Goal: Task Accomplishment & Management: Manage account settings

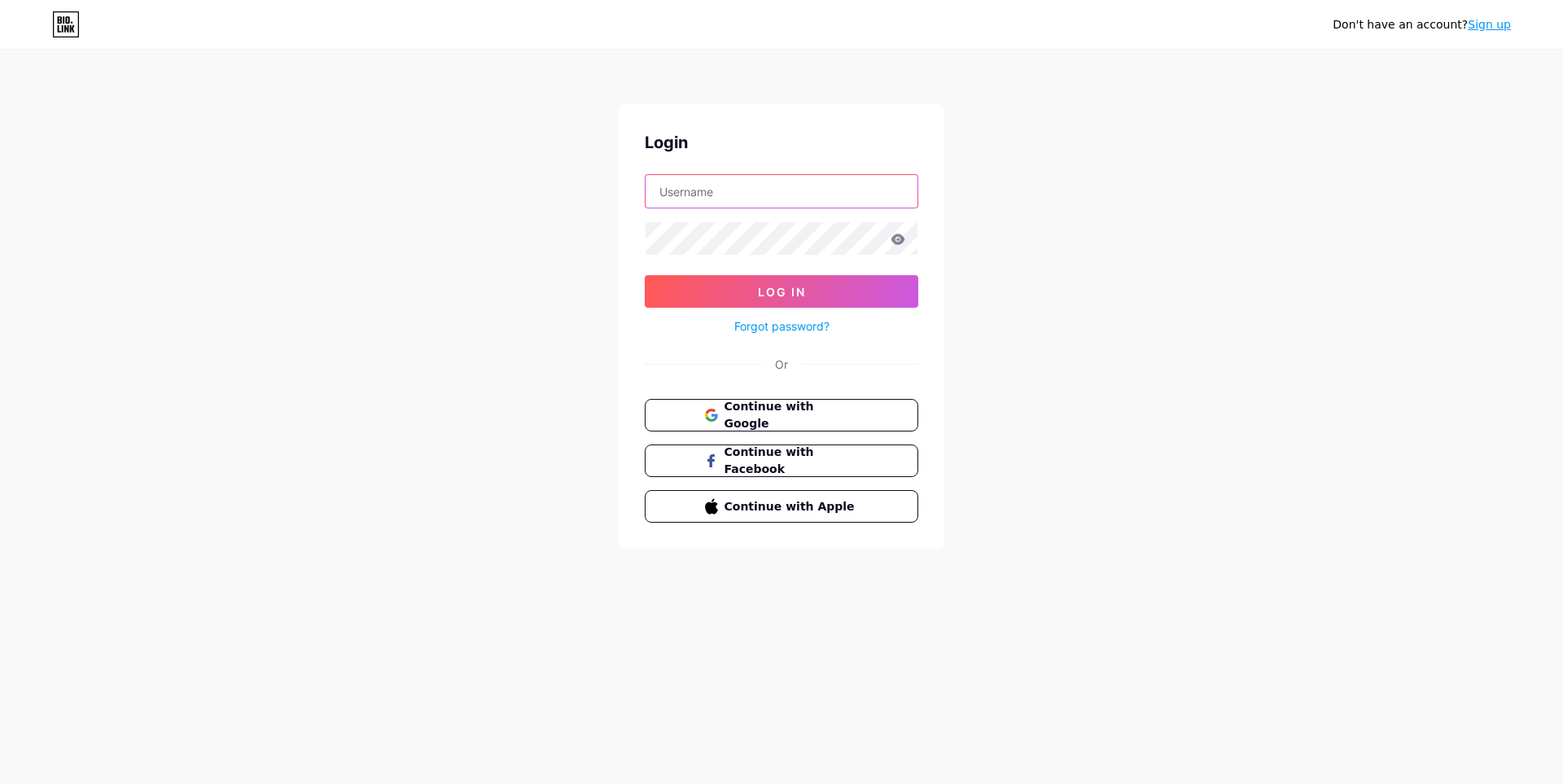
type input "[EMAIL_ADDRESS][DOMAIN_NAME]"
click at [901, 234] on icon at bounding box center [898, 239] width 14 height 11
click at [897, 236] on icon at bounding box center [898, 239] width 14 height 11
click at [899, 239] on icon at bounding box center [898, 239] width 14 height 11
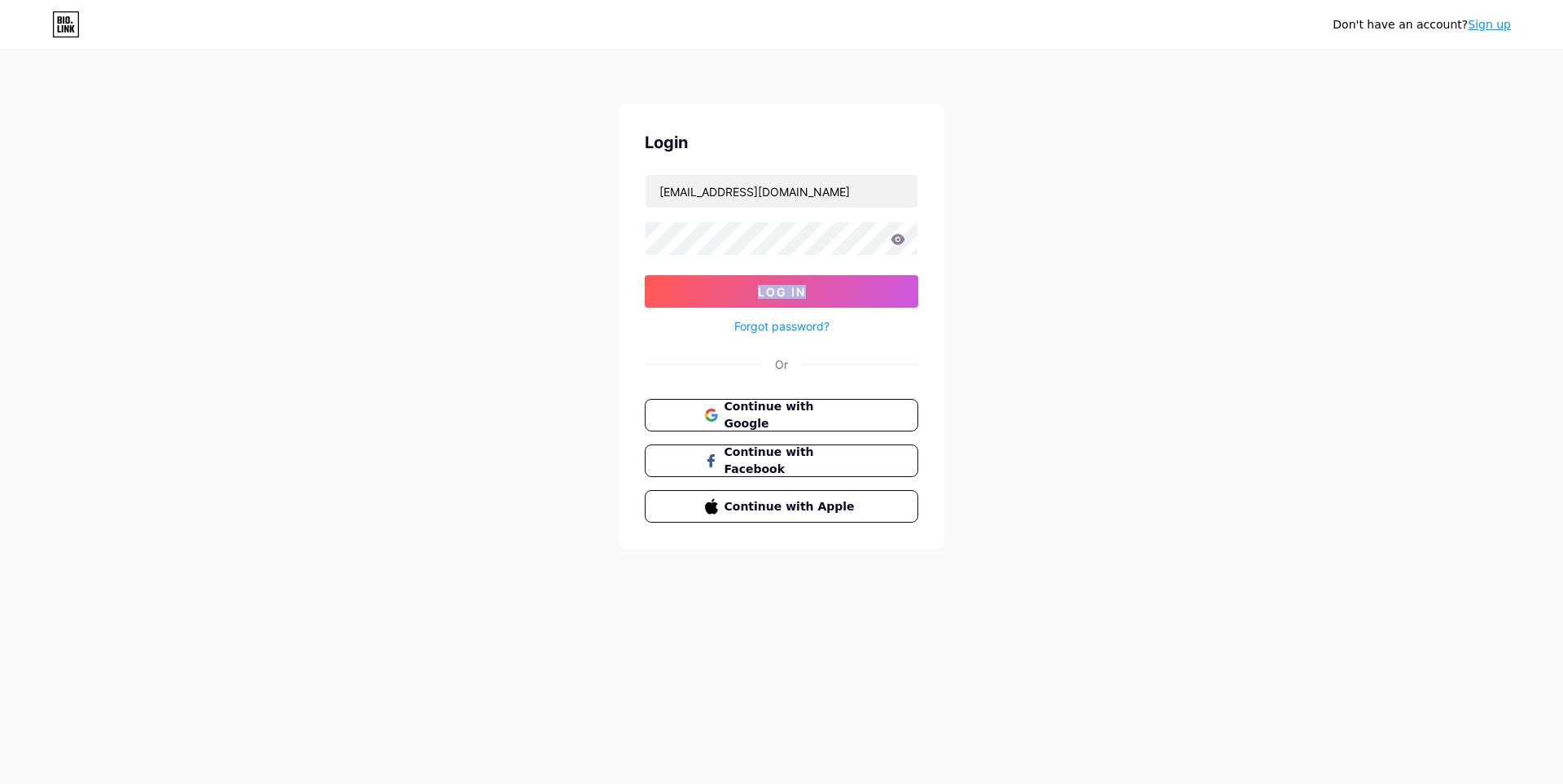
click at [899, 239] on icon at bounding box center [898, 239] width 14 height 11
click at [979, 235] on div "Don't have an account? Sign up Login [EMAIL_ADDRESS][DOMAIN_NAME] Log In Forgot…" at bounding box center [781, 300] width 1563 height 601
click at [894, 238] on icon at bounding box center [898, 239] width 14 height 11
click at [753, 285] on button "Log In" at bounding box center [782, 291] width 274 height 33
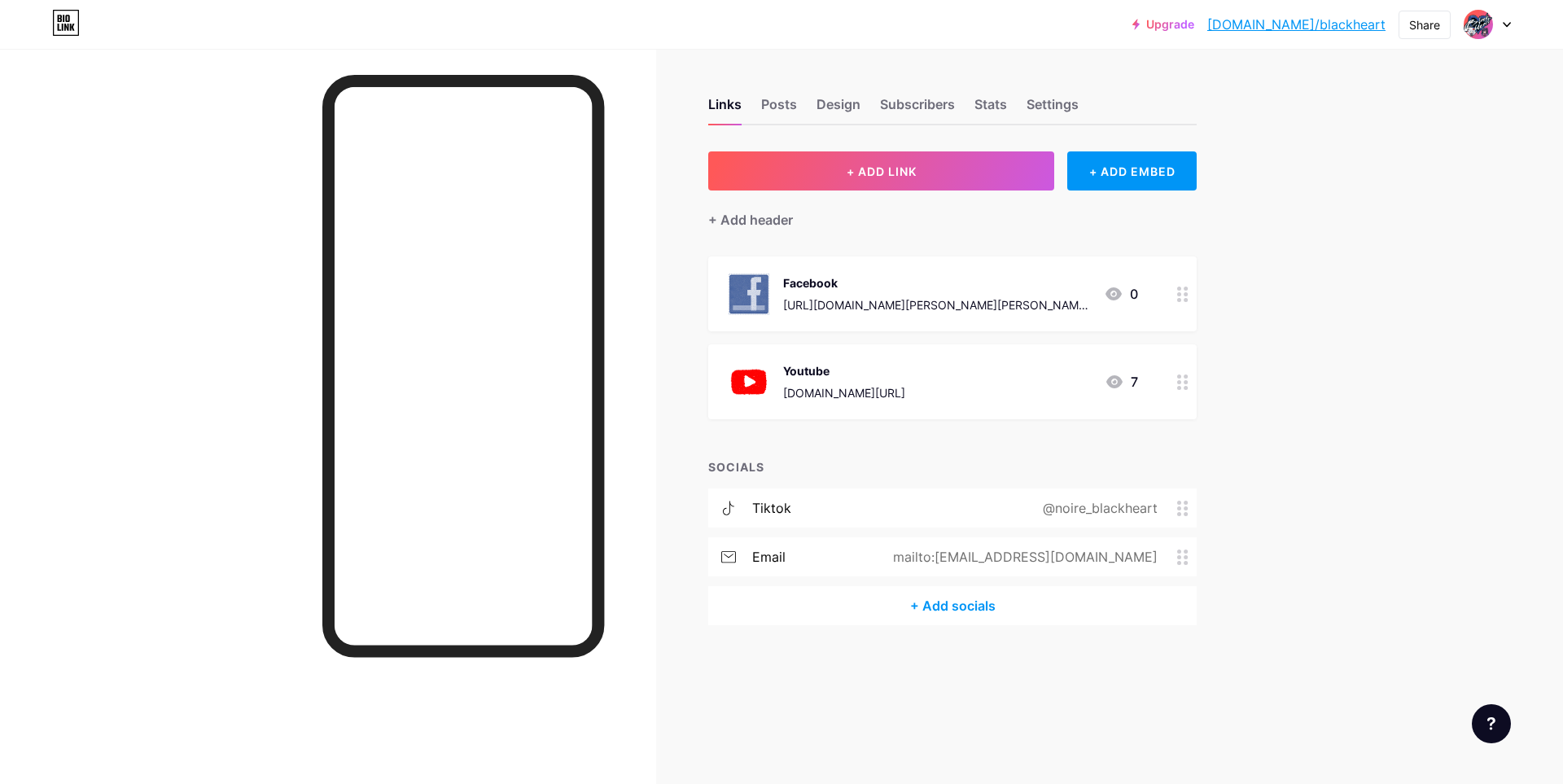
click at [822, 381] on div "Youtube [DOMAIN_NAME][URL]" at bounding box center [845, 382] width 122 height 42
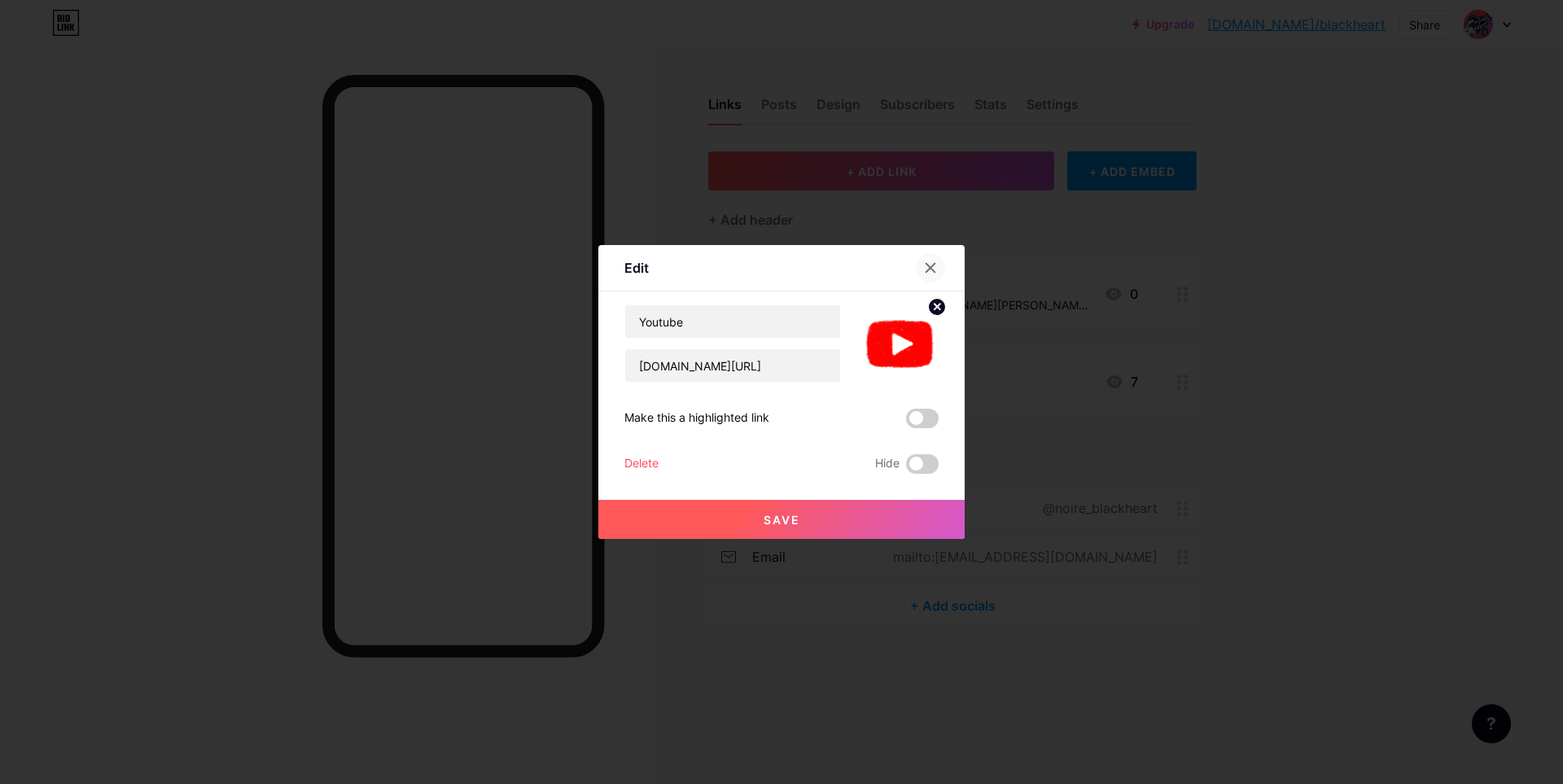
click at [937, 267] on div at bounding box center [931, 268] width 29 height 29
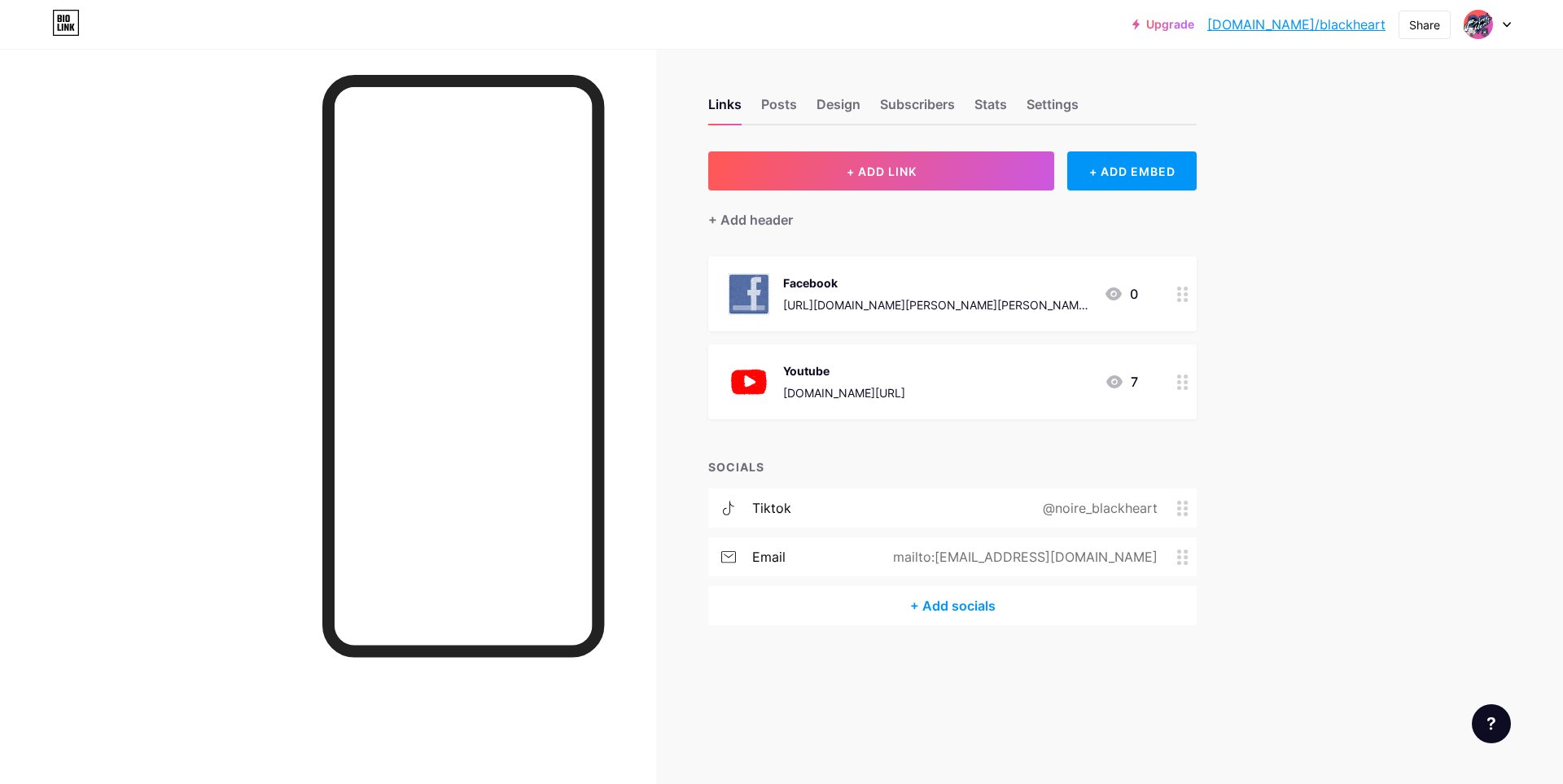
click at [1179, 380] on circle at bounding box center [1179, 382] width 4 height 4
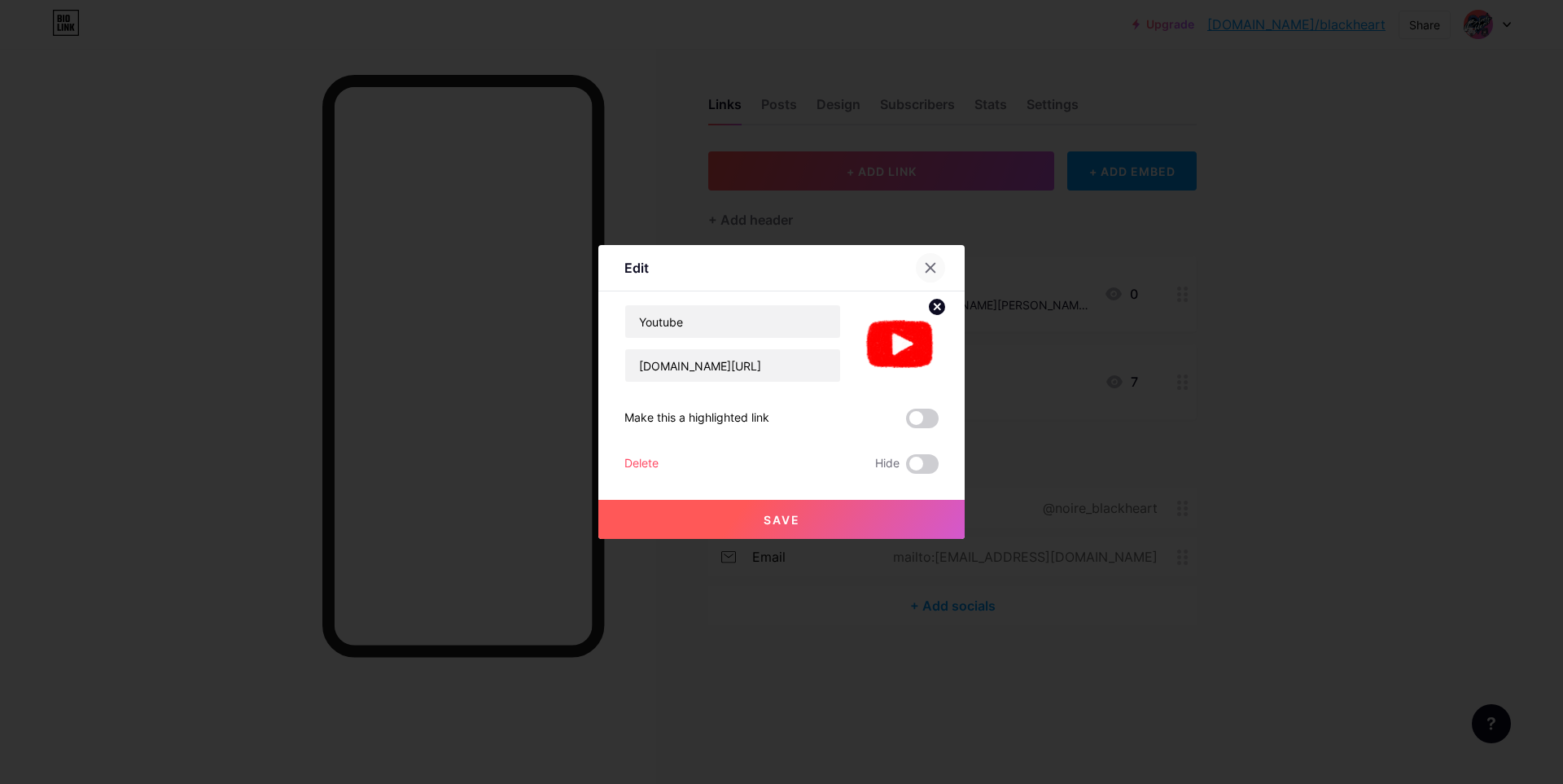
click at [934, 263] on icon at bounding box center [931, 268] width 13 height 13
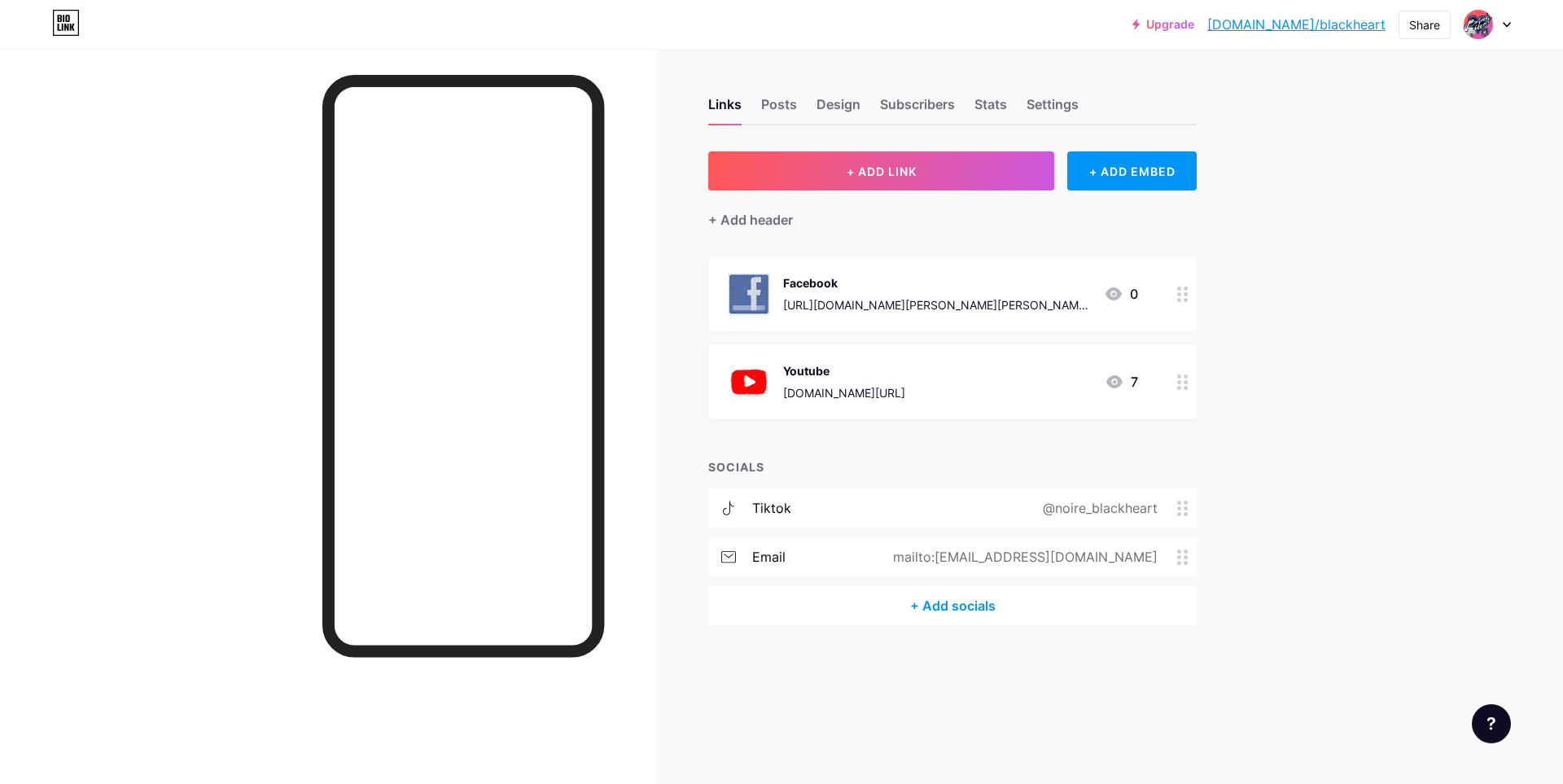
click at [751, 388] on img at bounding box center [749, 382] width 42 height 42
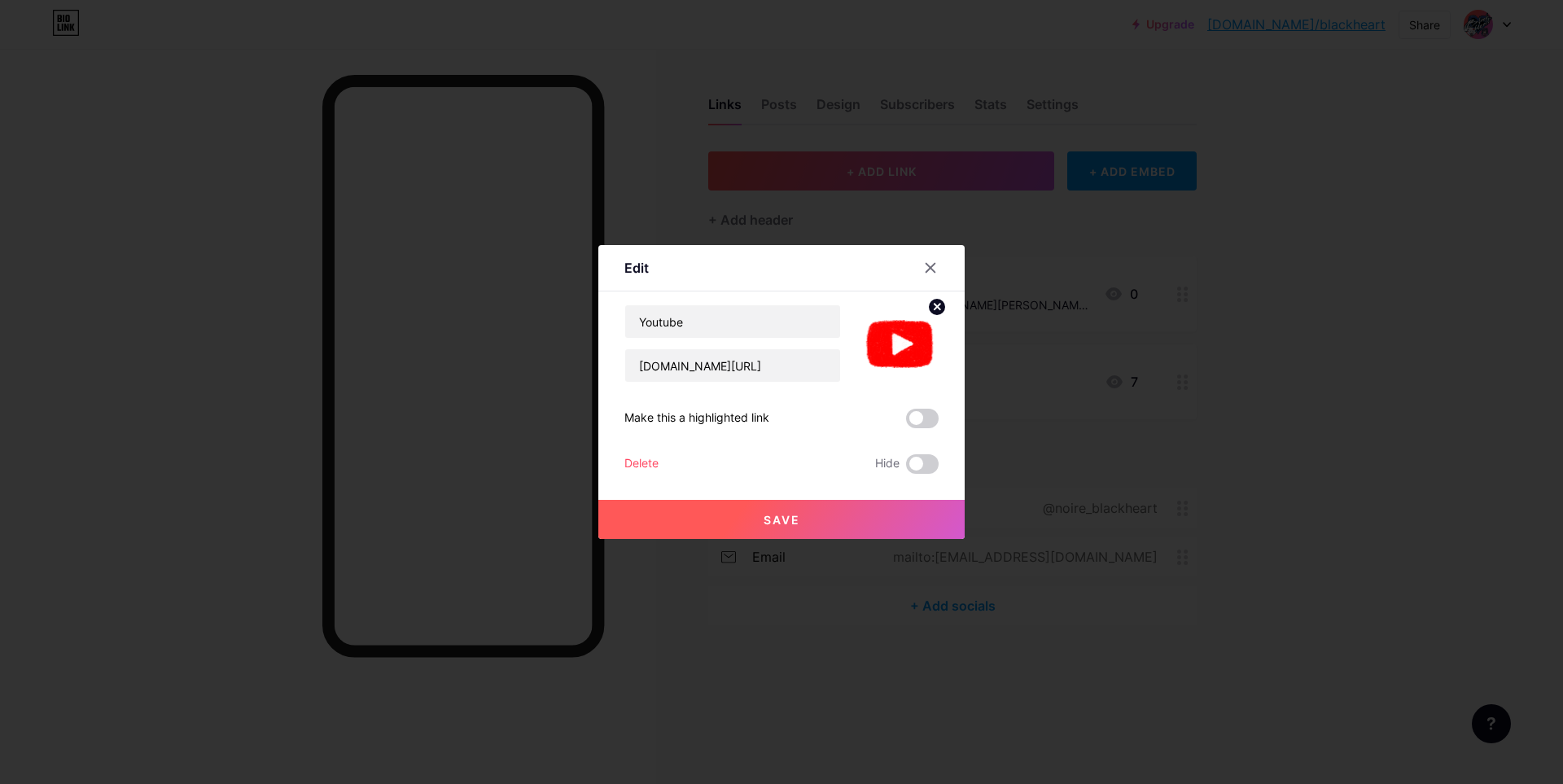
drag, startPoint x: 922, startPoint y: 267, endPoint x: 932, endPoint y: 265, distance: 10.2
click at [924, 266] on div at bounding box center [931, 268] width 29 height 29
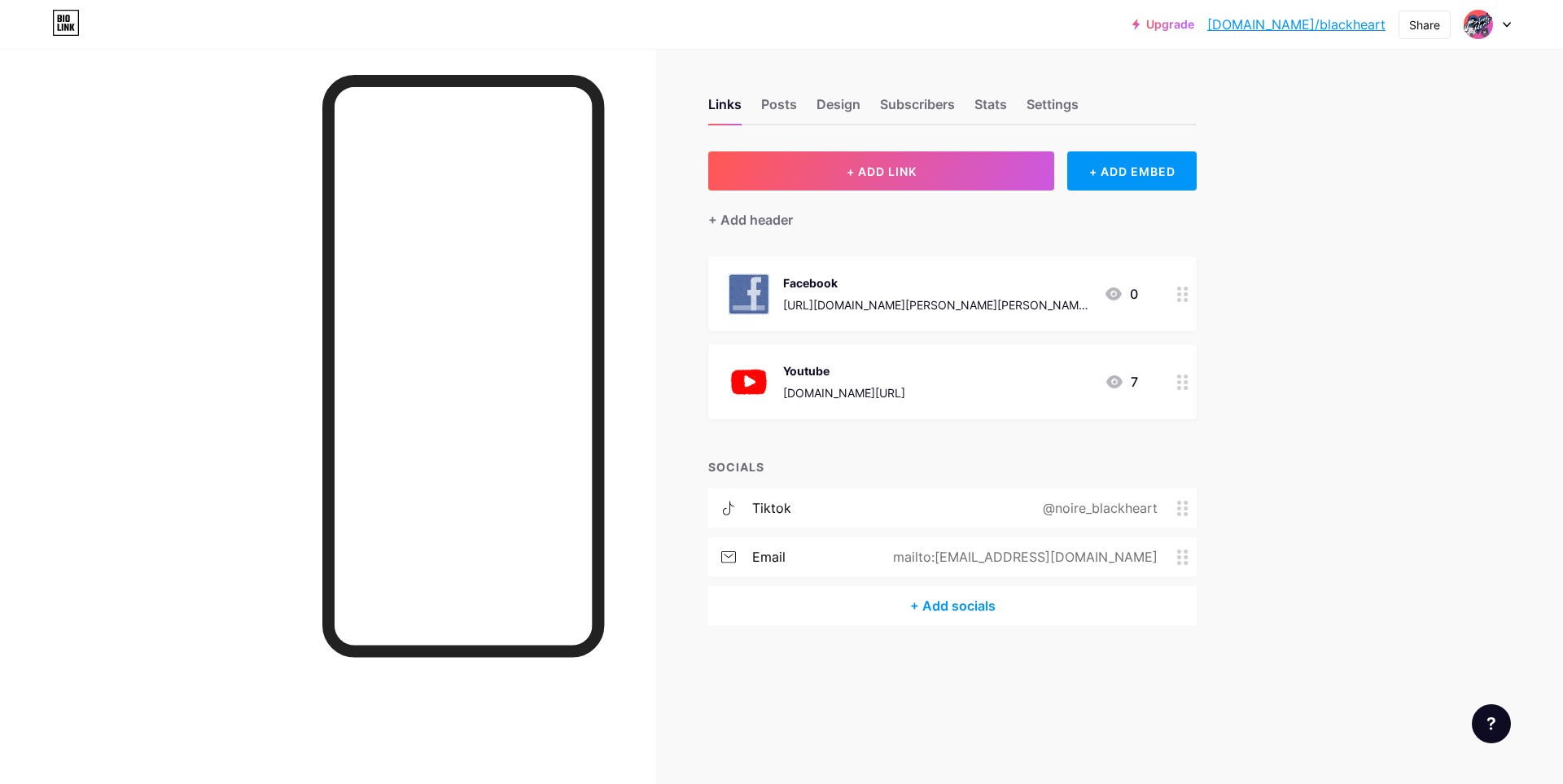
click at [1187, 287] on circle at bounding box center [1186, 288] width 4 height 4
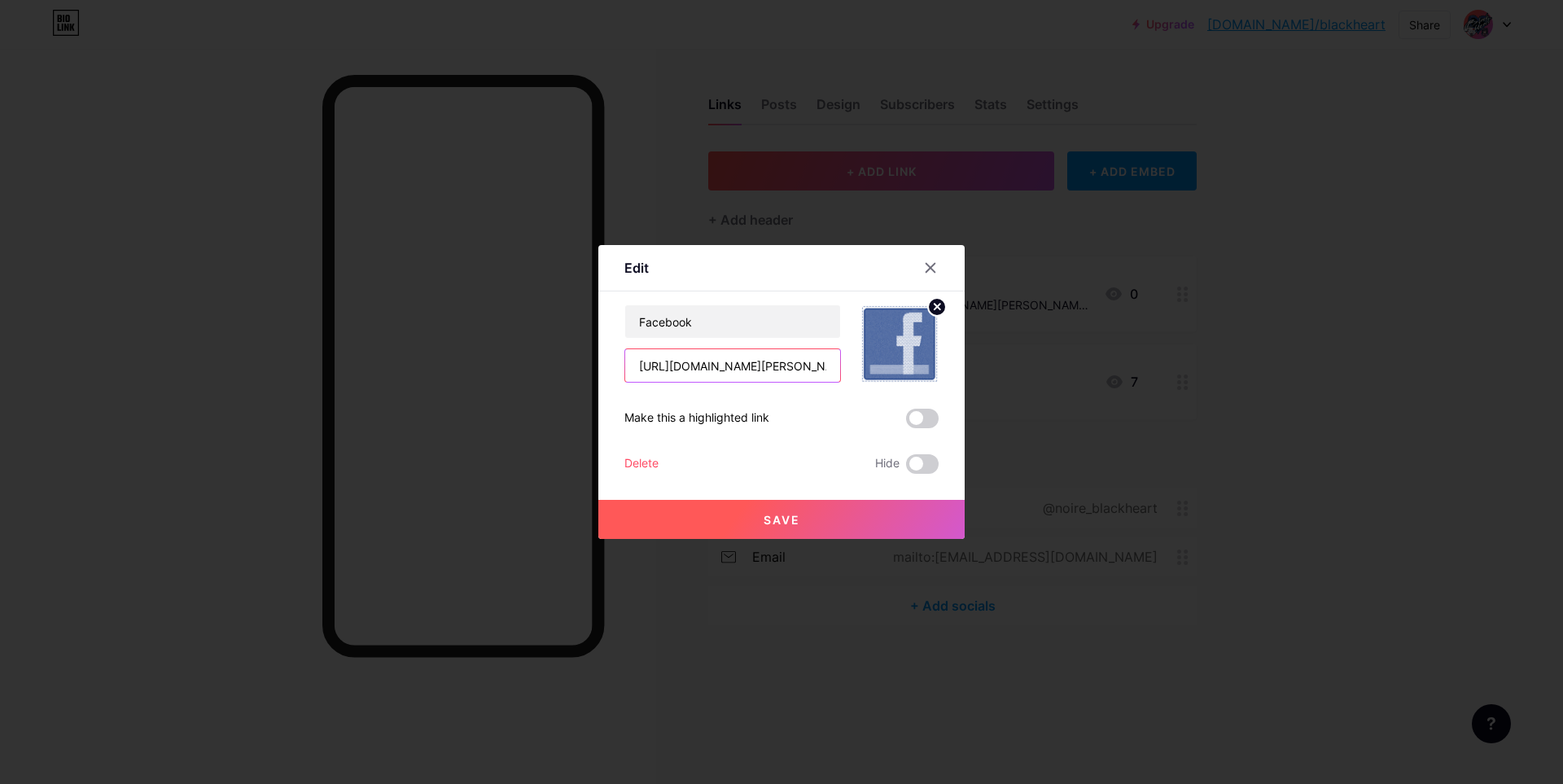
click at [787, 365] on input "[URL][DOMAIN_NAME][PERSON_NAME][PERSON_NAME][PERSON_NAME]" at bounding box center [733, 366] width 215 height 33
paste input "BlackHeart4901"
type input "[URL][DOMAIN_NAME]"
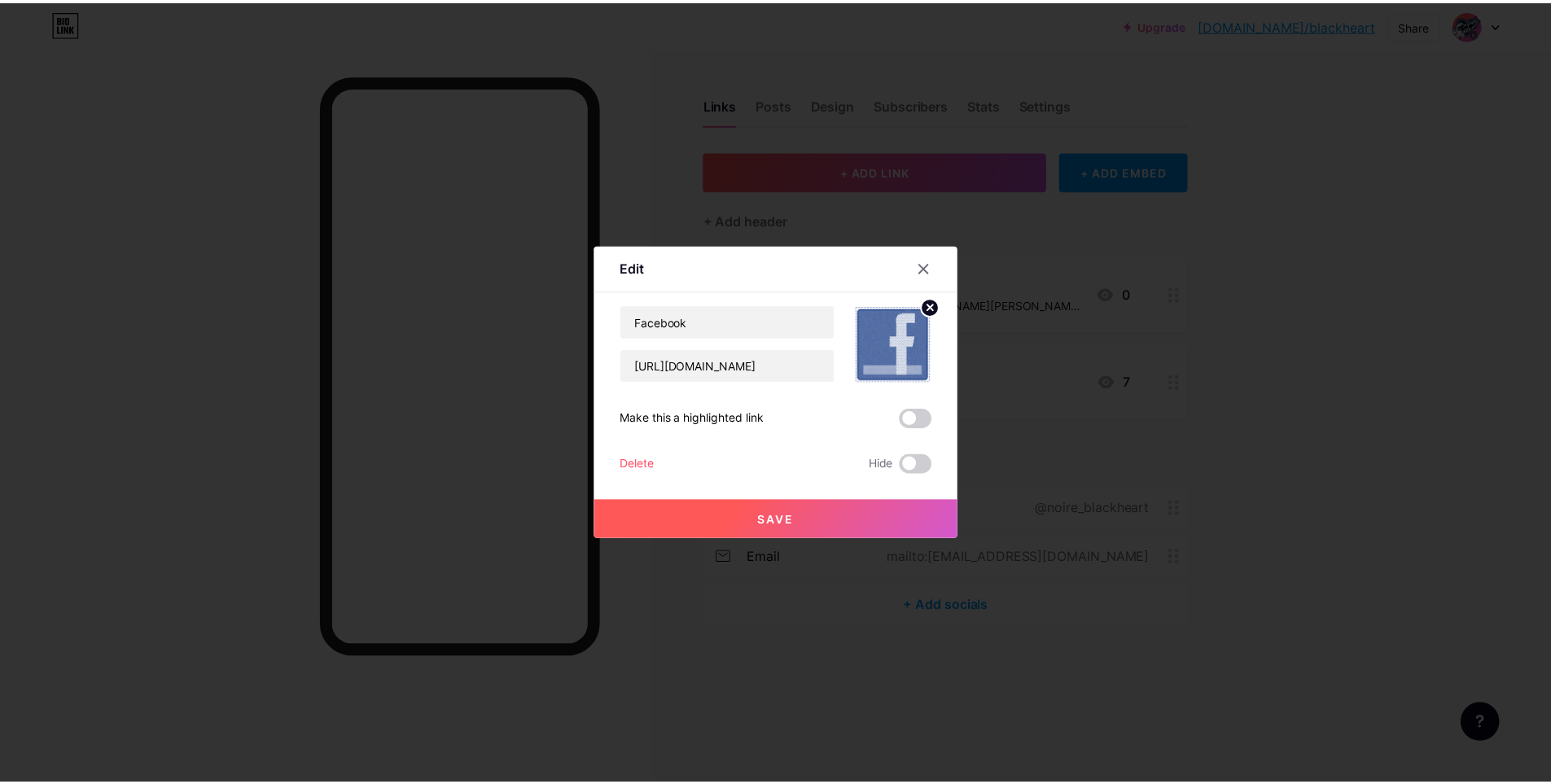
scroll to position [0, 0]
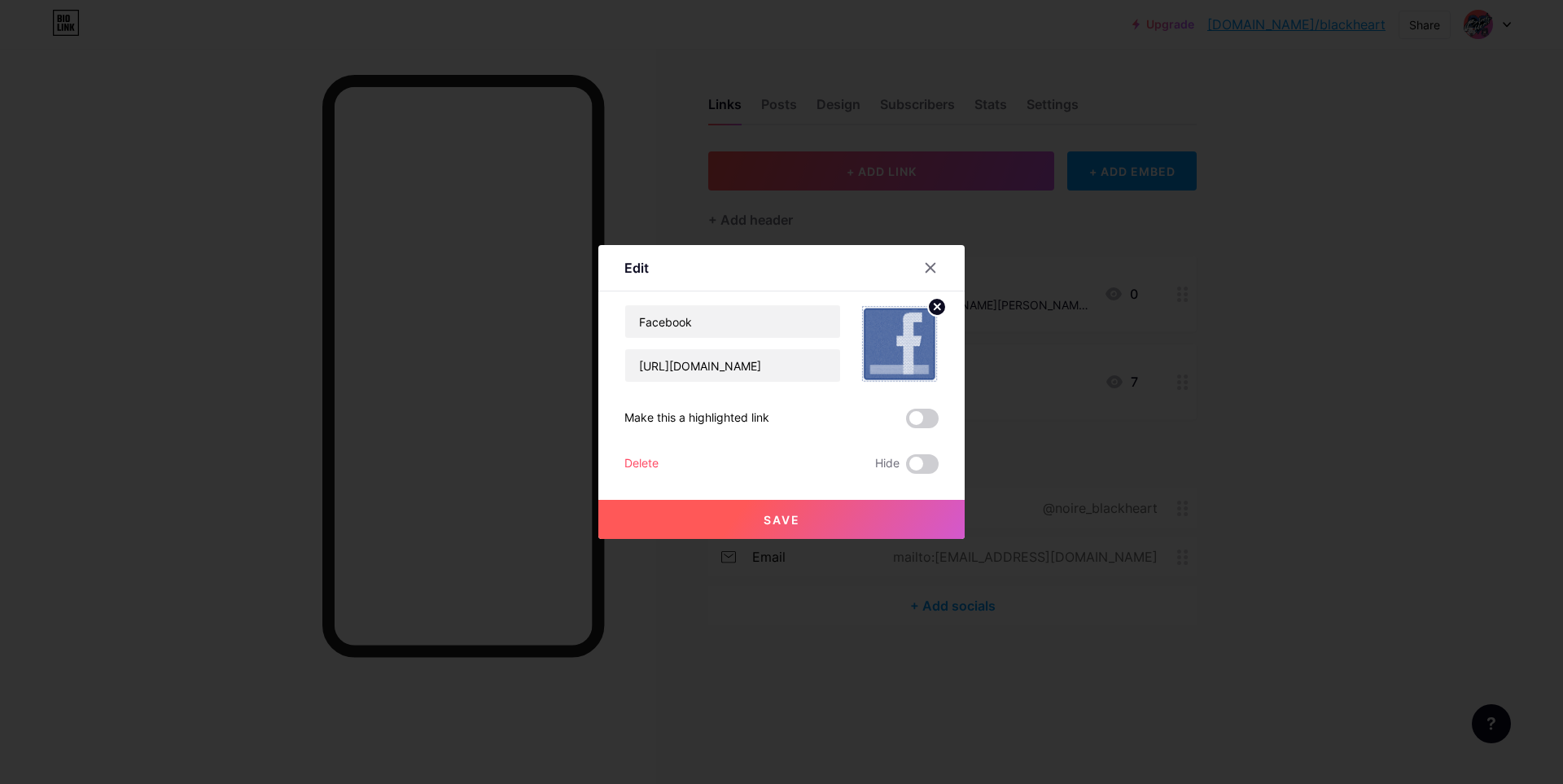
click at [774, 527] on button "Save" at bounding box center [782, 519] width 367 height 39
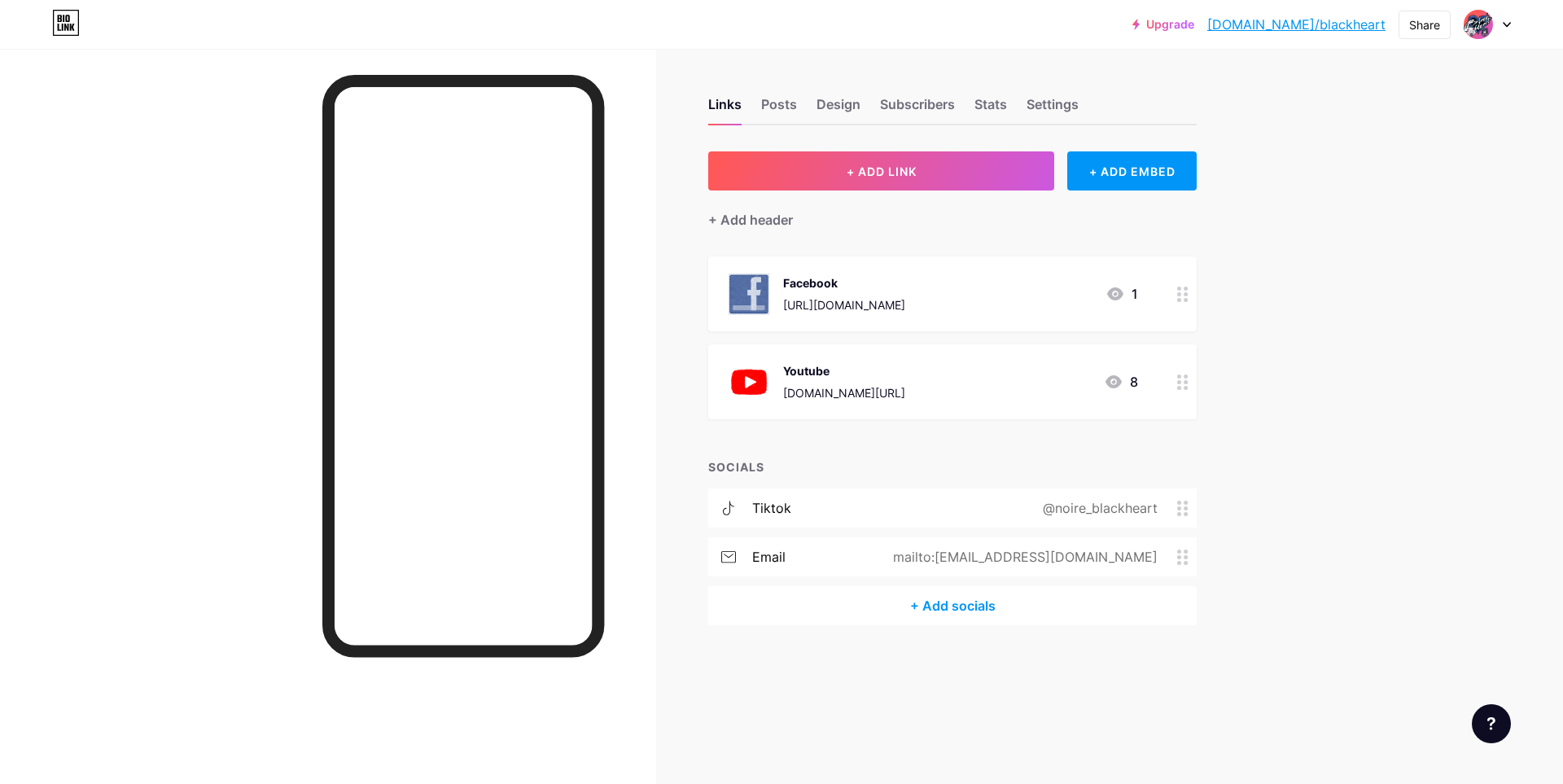
click at [1184, 291] on icon at bounding box center [1183, 294] width 11 height 15
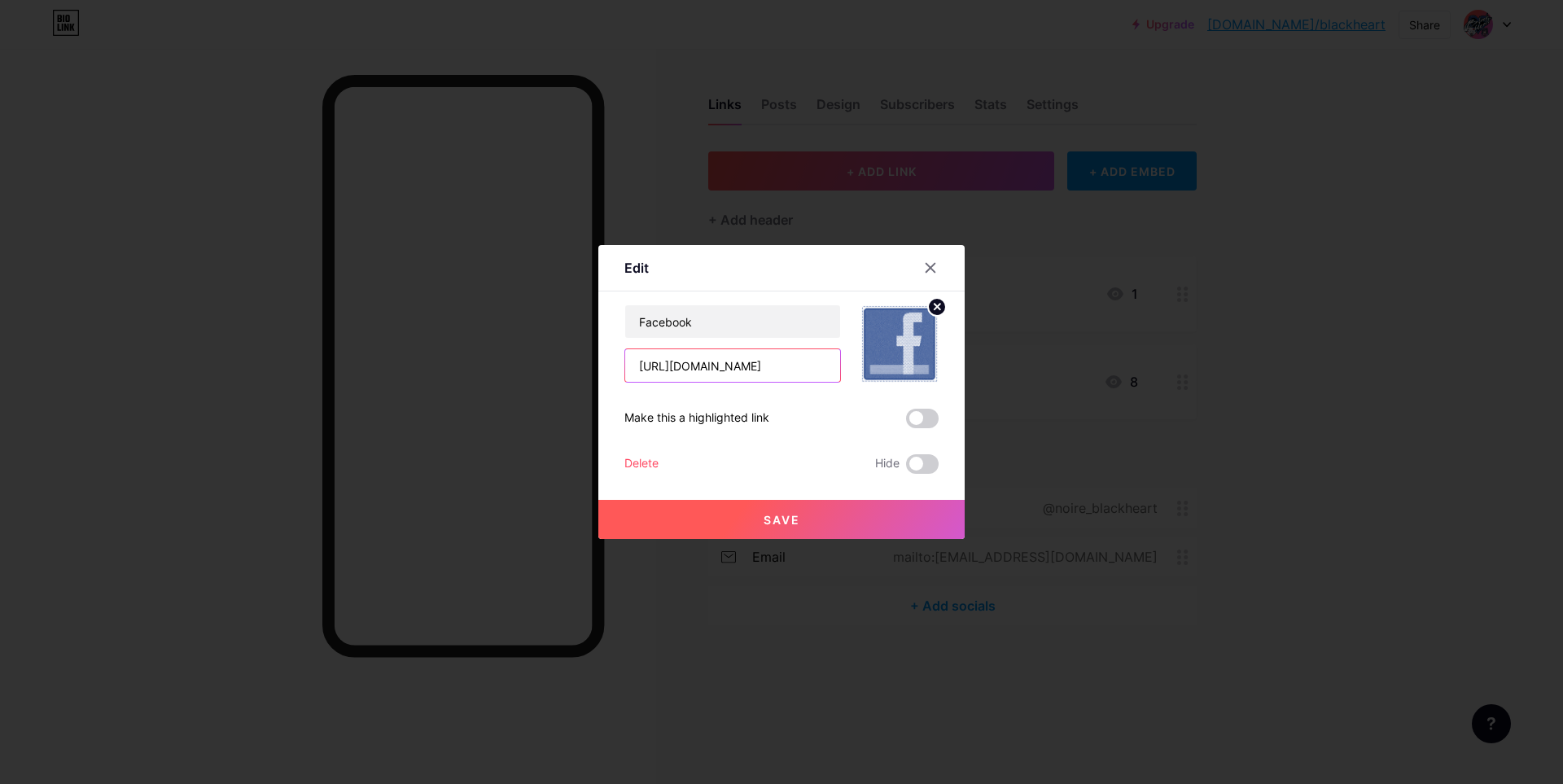
click at [750, 368] on input "[URL][DOMAIN_NAME]" at bounding box center [733, 366] width 215 height 33
click at [931, 277] on div at bounding box center [931, 268] width 29 height 29
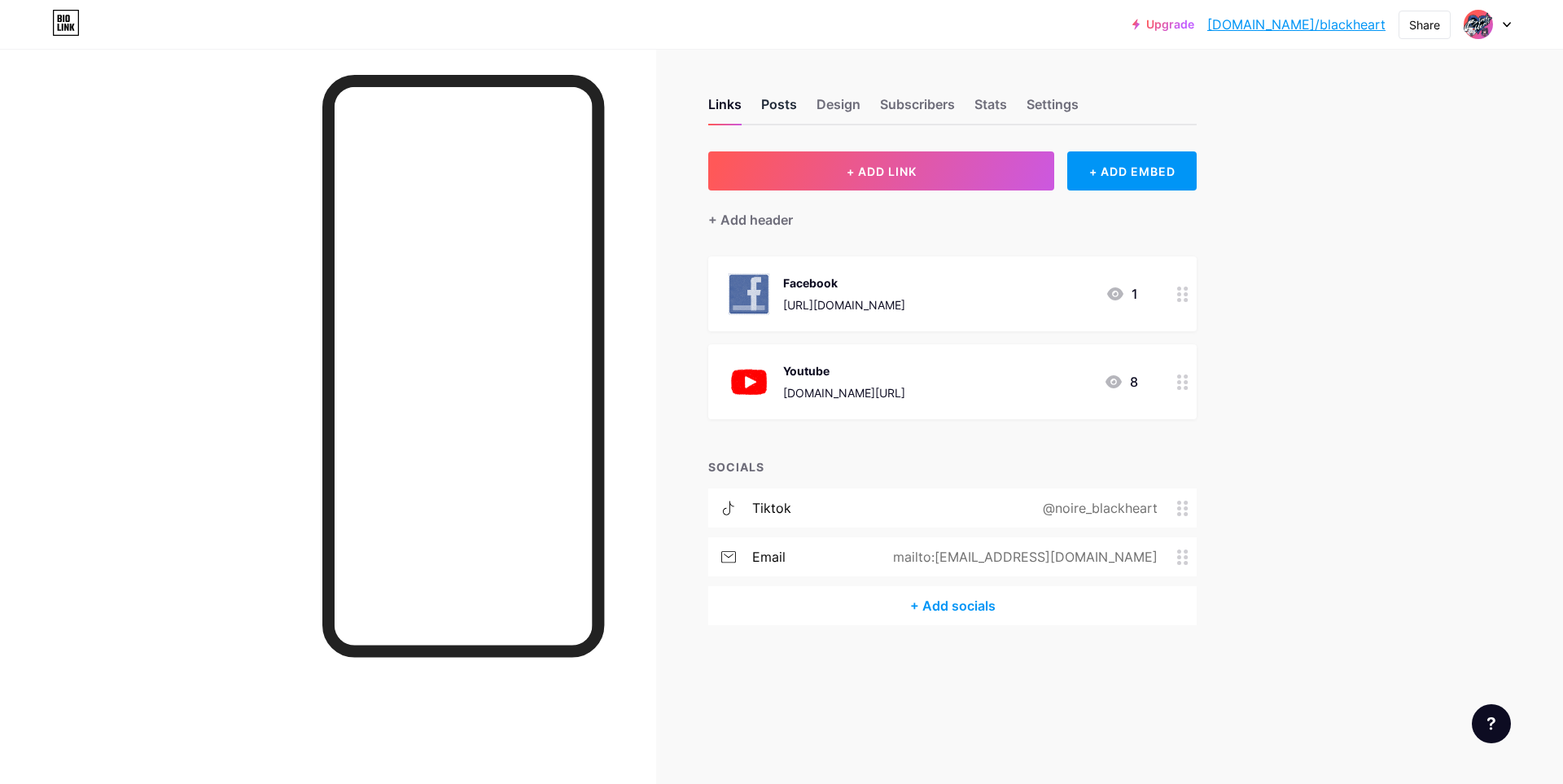
click at [789, 97] on div "Posts" at bounding box center [779, 109] width 36 height 29
click at [823, 104] on div "Design" at bounding box center [839, 109] width 44 height 29
click at [904, 104] on div "Subscribers" at bounding box center [918, 109] width 75 height 29
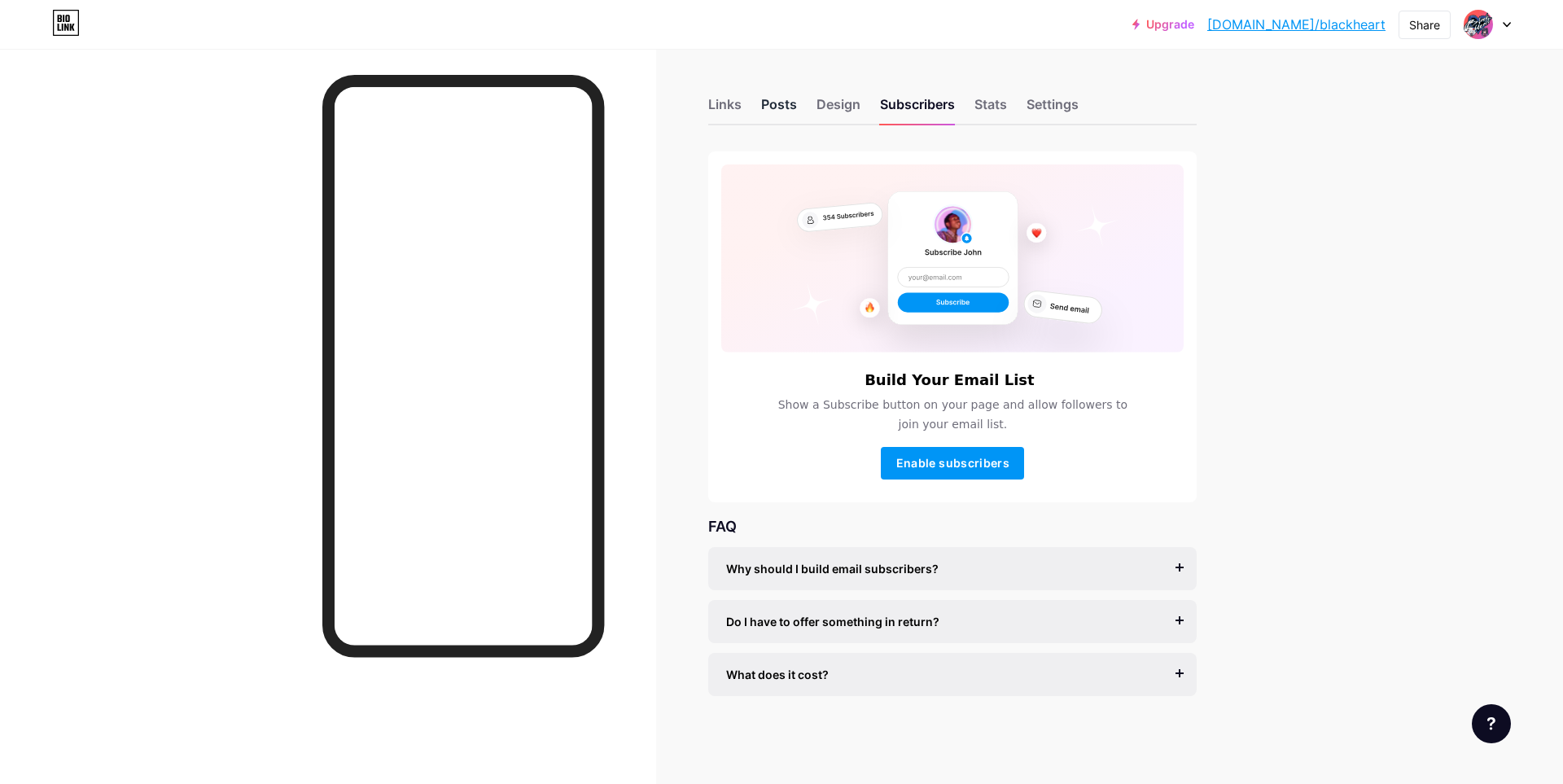
click at [771, 109] on div "Posts" at bounding box center [779, 109] width 36 height 29
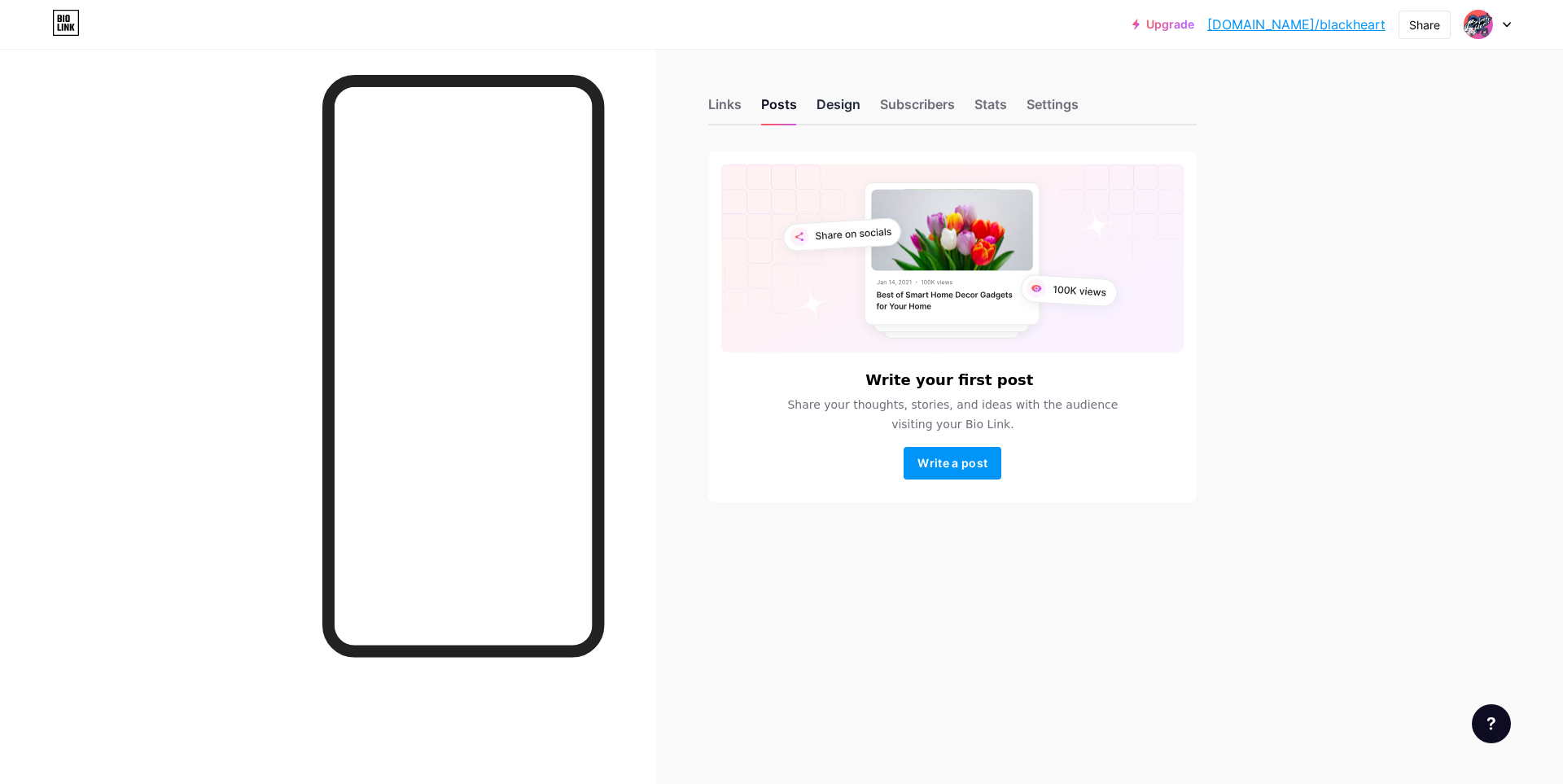
click at [832, 104] on div "Design" at bounding box center [839, 109] width 44 height 29
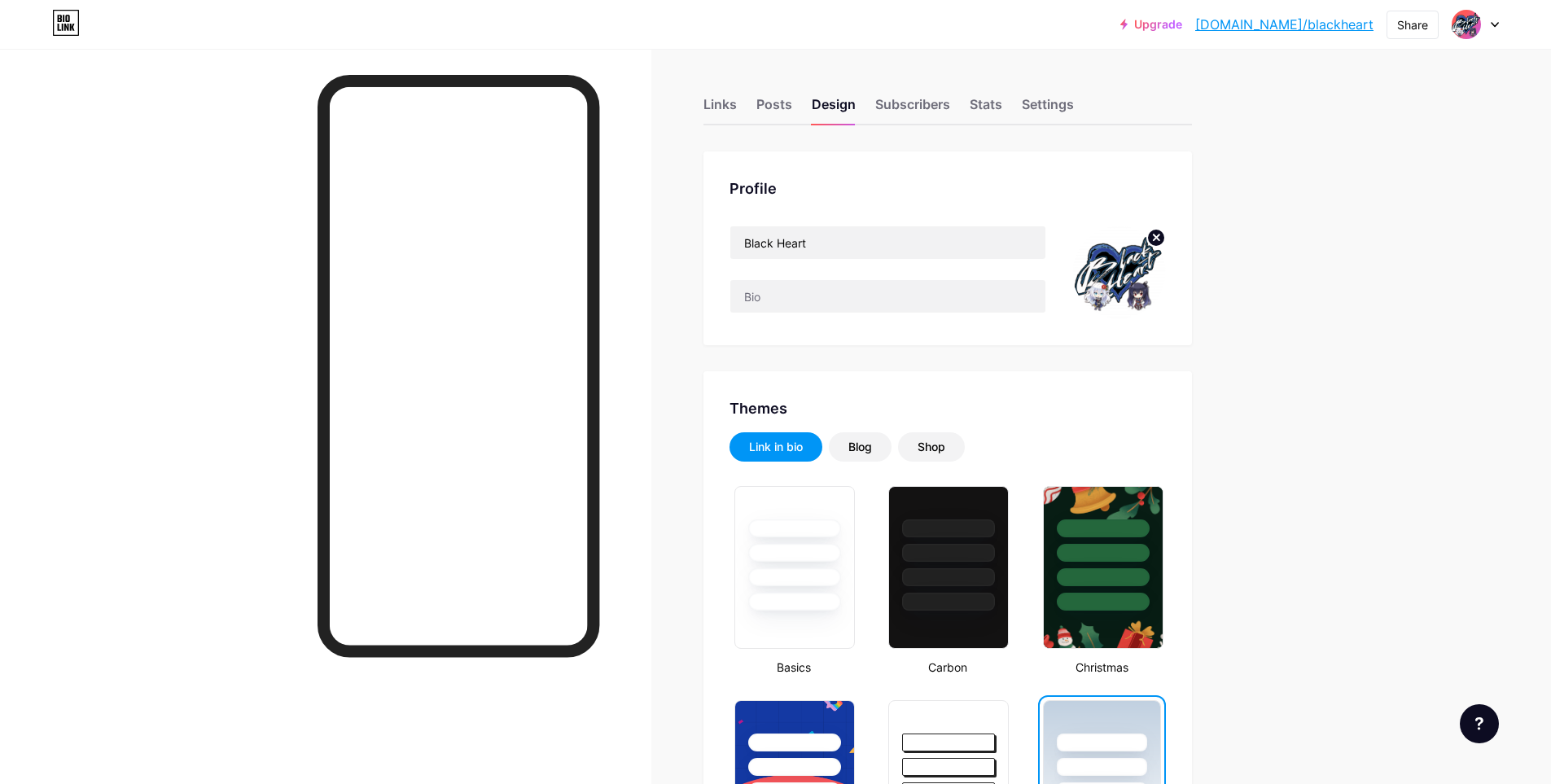
click at [1127, 268] on img at bounding box center [1118, 272] width 94 height 94
click at [1157, 235] on circle at bounding box center [1156, 238] width 18 height 18
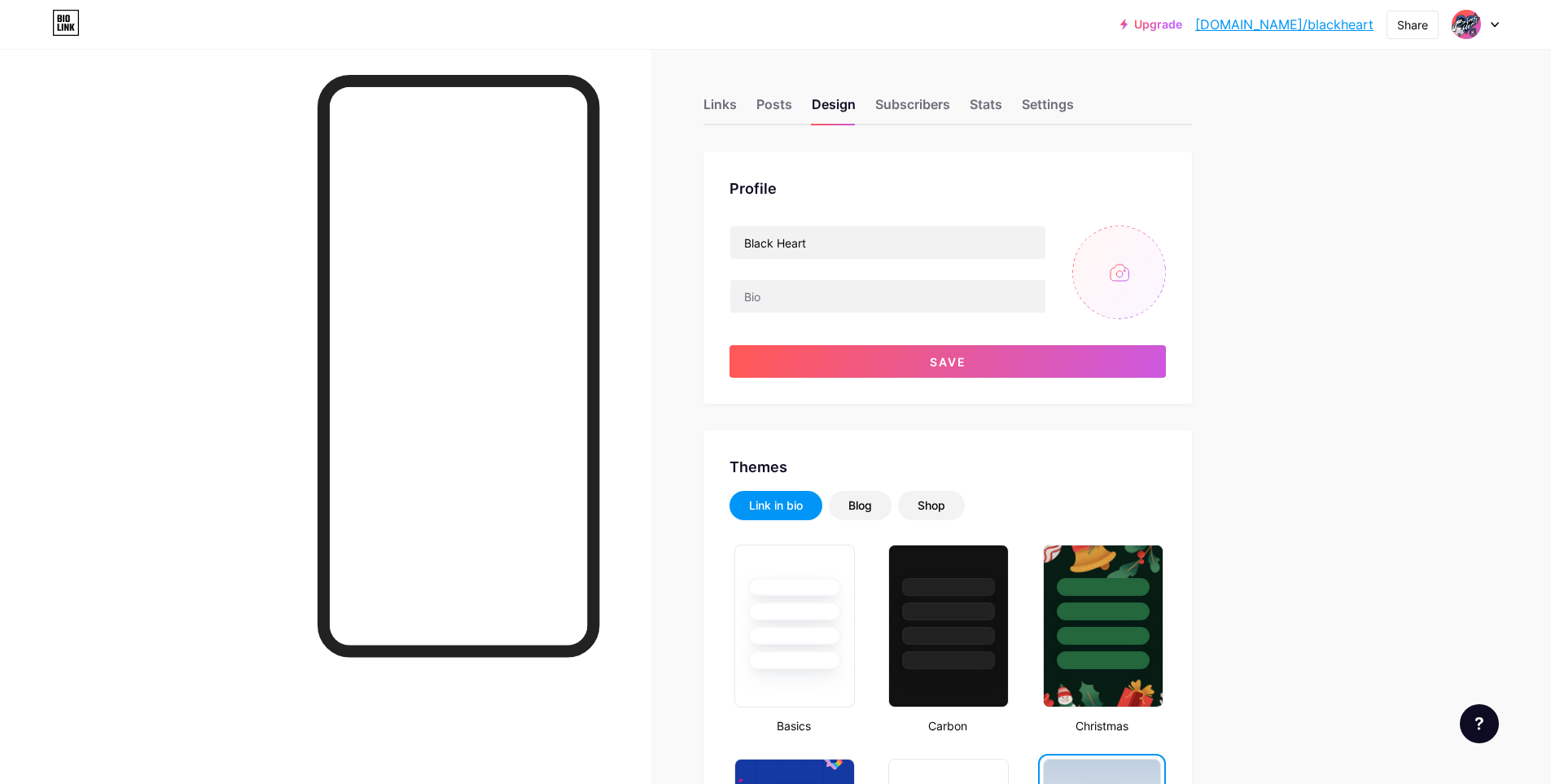
click at [1135, 265] on input "file" at bounding box center [1118, 272] width 94 height 94
click at [732, 105] on div "Links" at bounding box center [720, 109] width 33 height 29
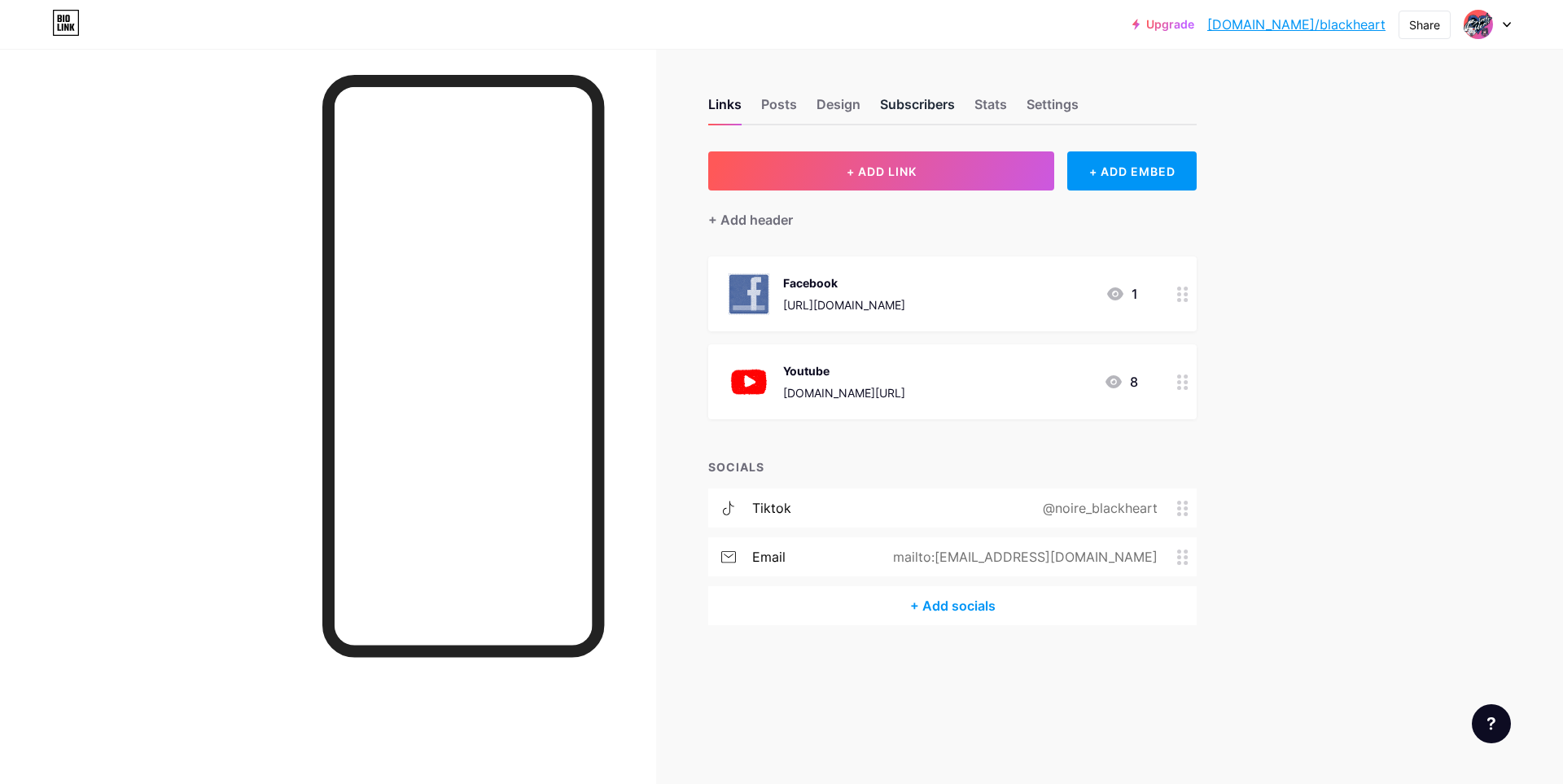
click at [907, 105] on div "Subscribers" at bounding box center [918, 109] width 75 height 29
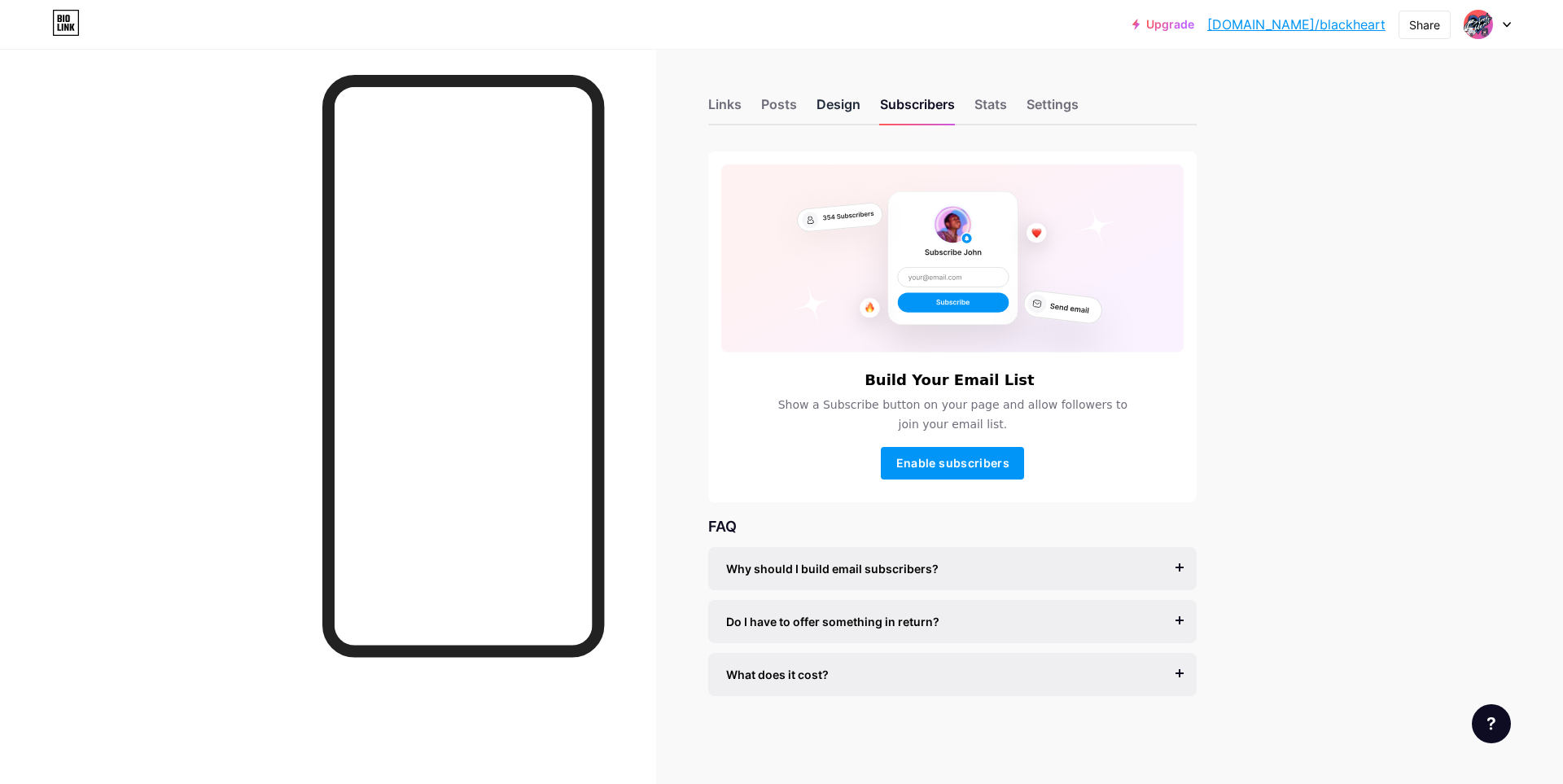
click at [836, 107] on div "Design" at bounding box center [839, 109] width 44 height 29
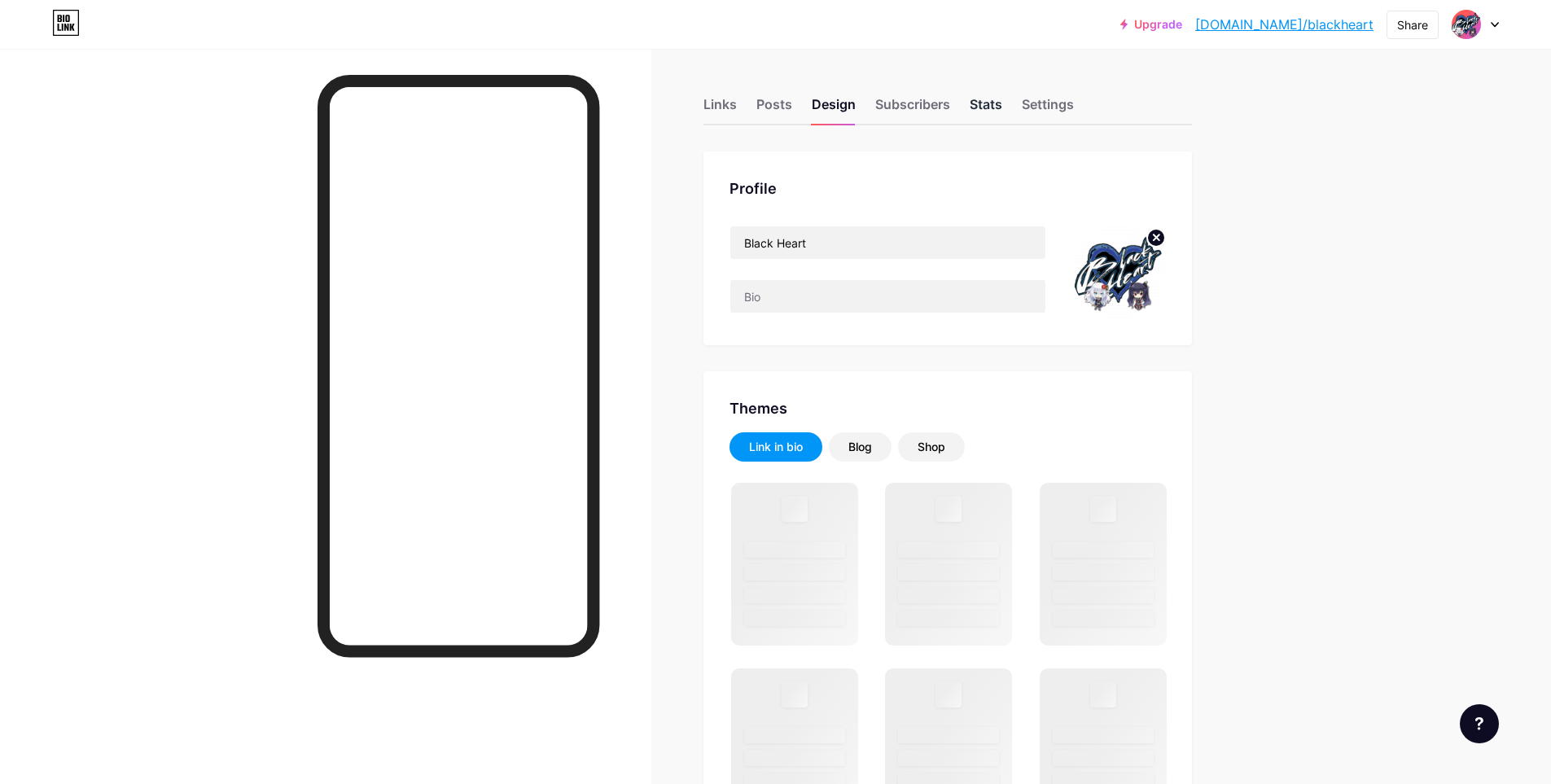
click at [1002, 105] on div "Stats" at bounding box center [986, 109] width 33 height 29
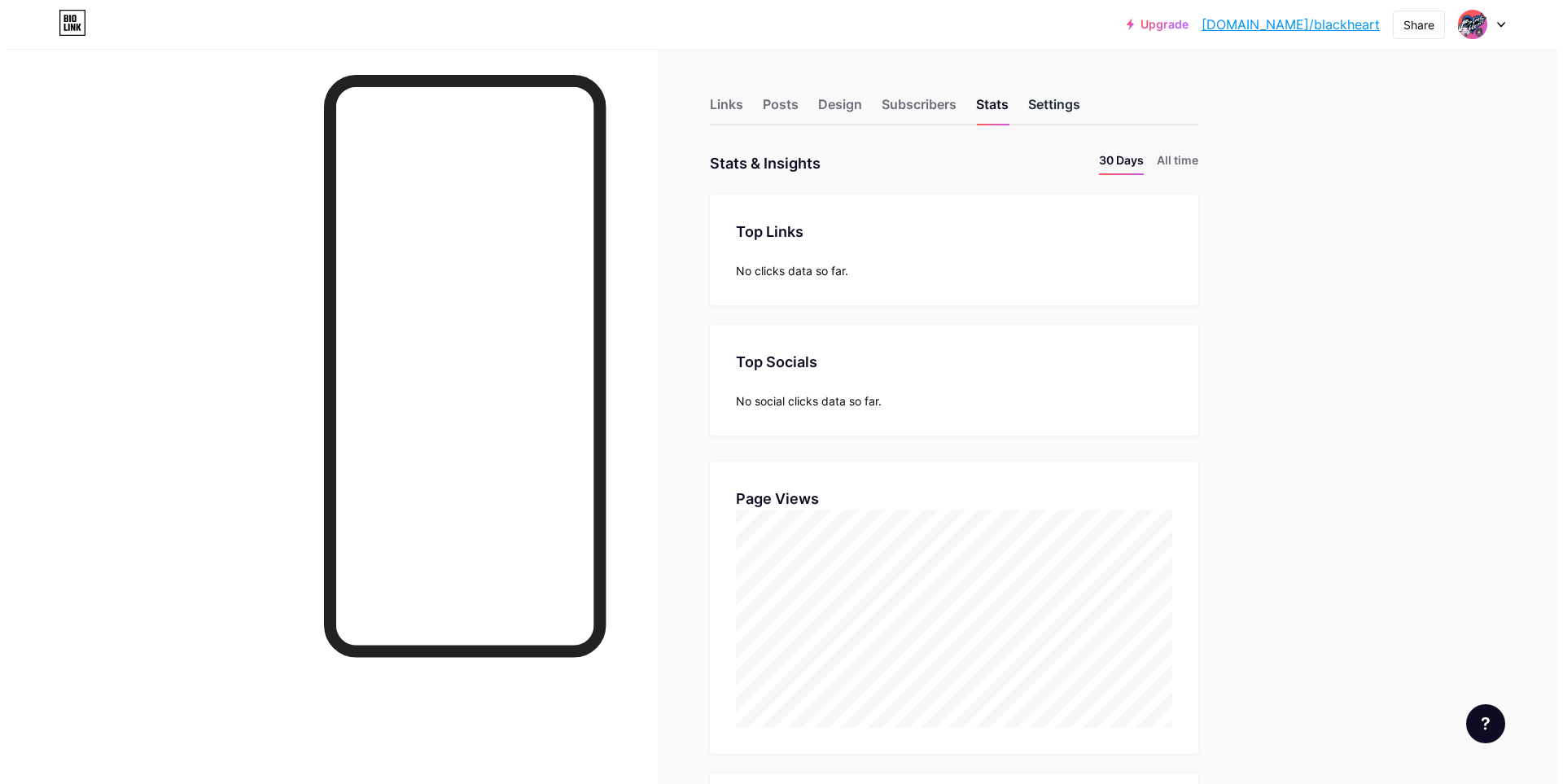
scroll to position [784, 1551]
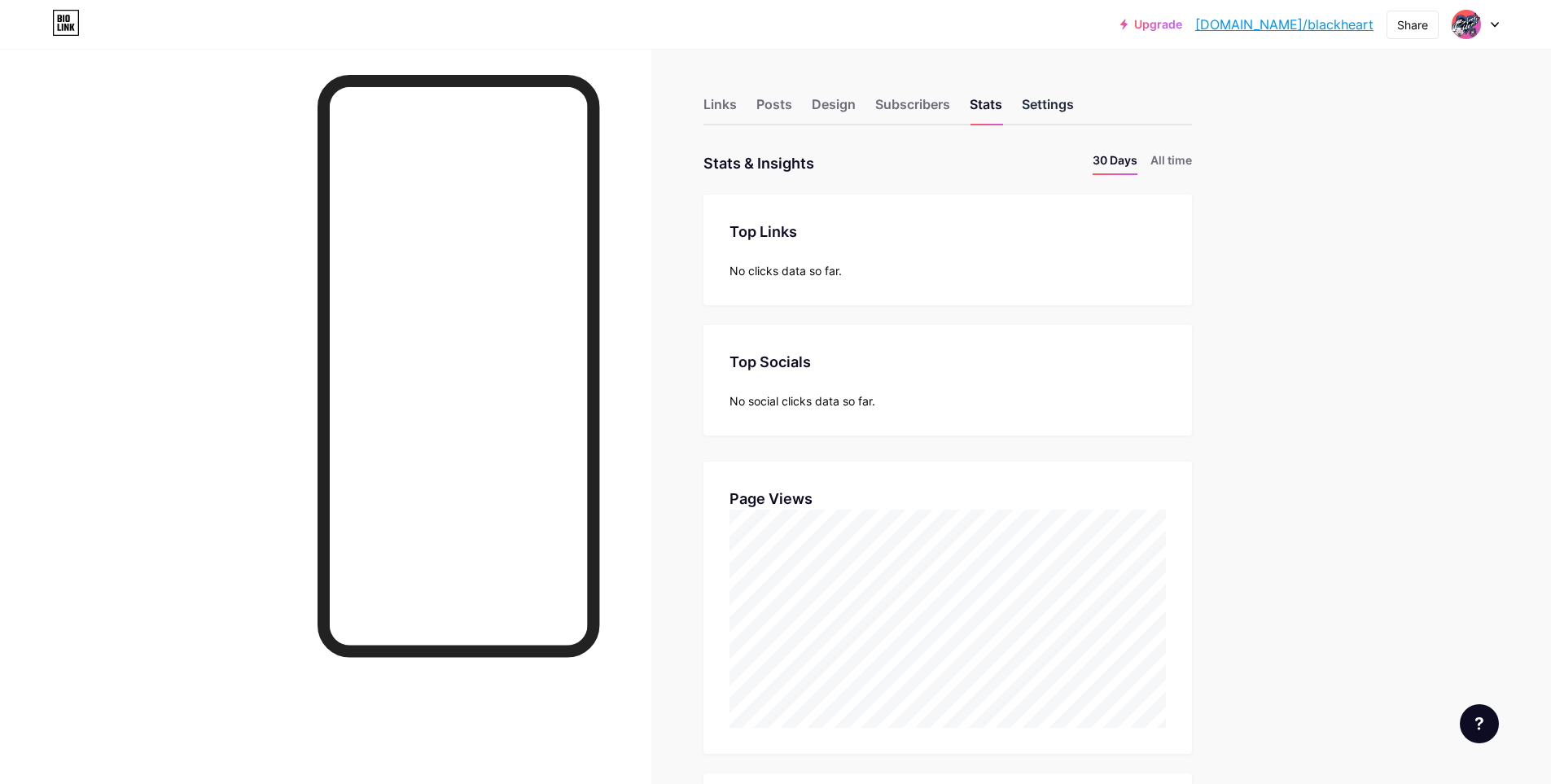
click at [1074, 108] on div "Settings" at bounding box center [1048, 109] width 52 height 29
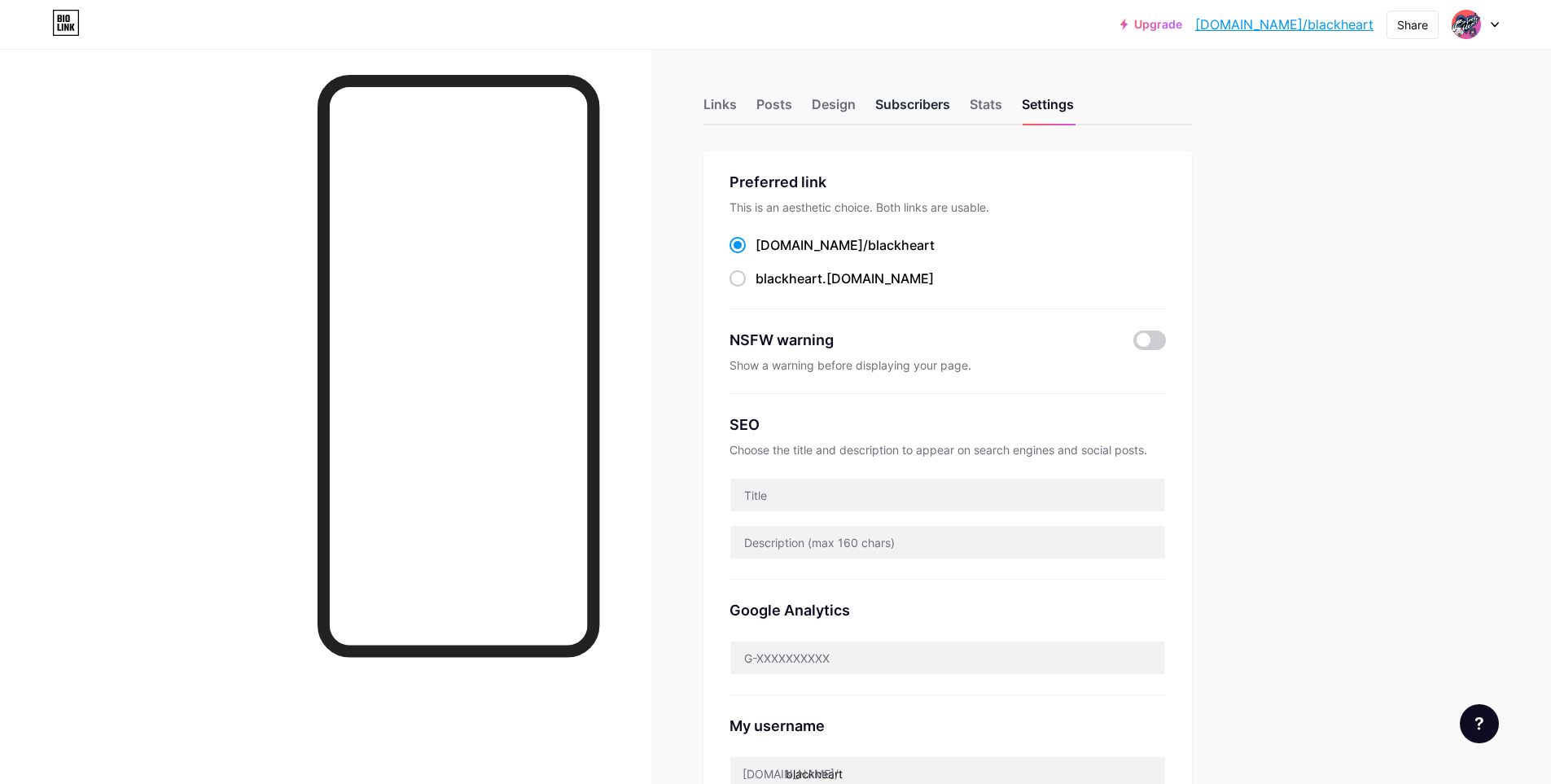
click at [928, 107] on div "Subscribers" at bounding box center [913, 109] width 75 height 29
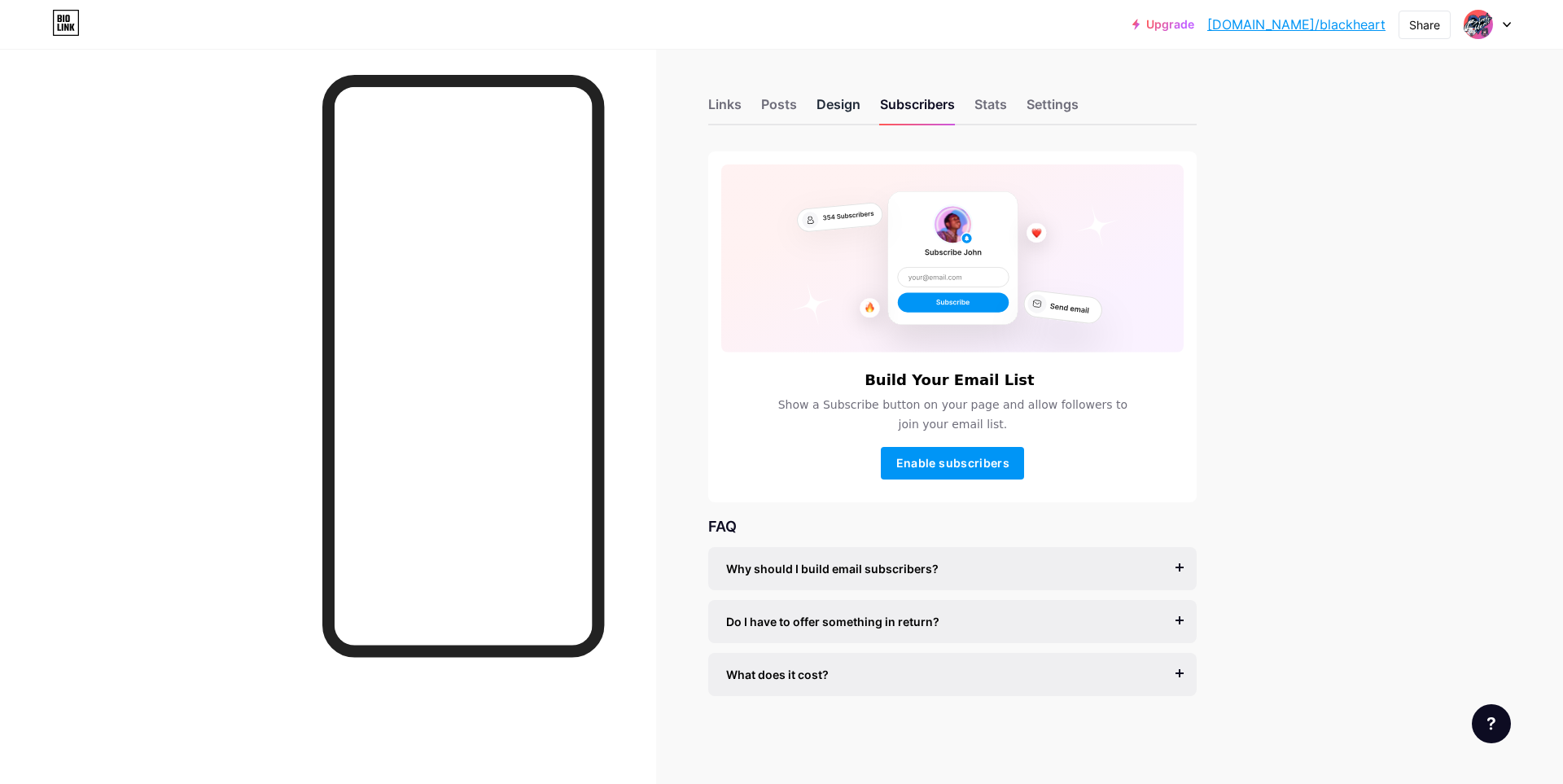
click at [846, 115] on div "Design" at bounding box center [839, 109] width 44 height 29
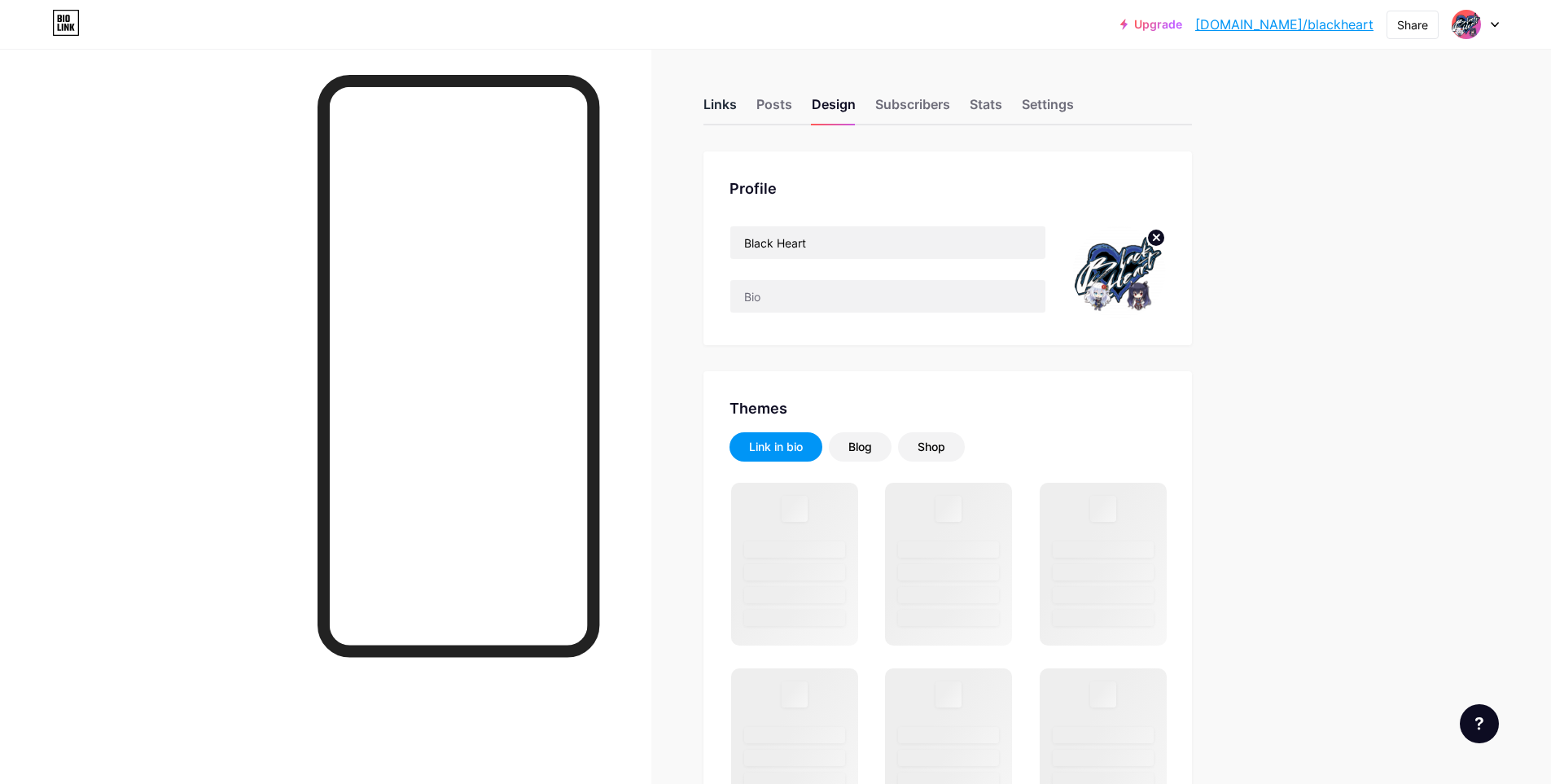
click at [727, 115] on div "Links" at bounding box center [720, 109] width 33 height 29
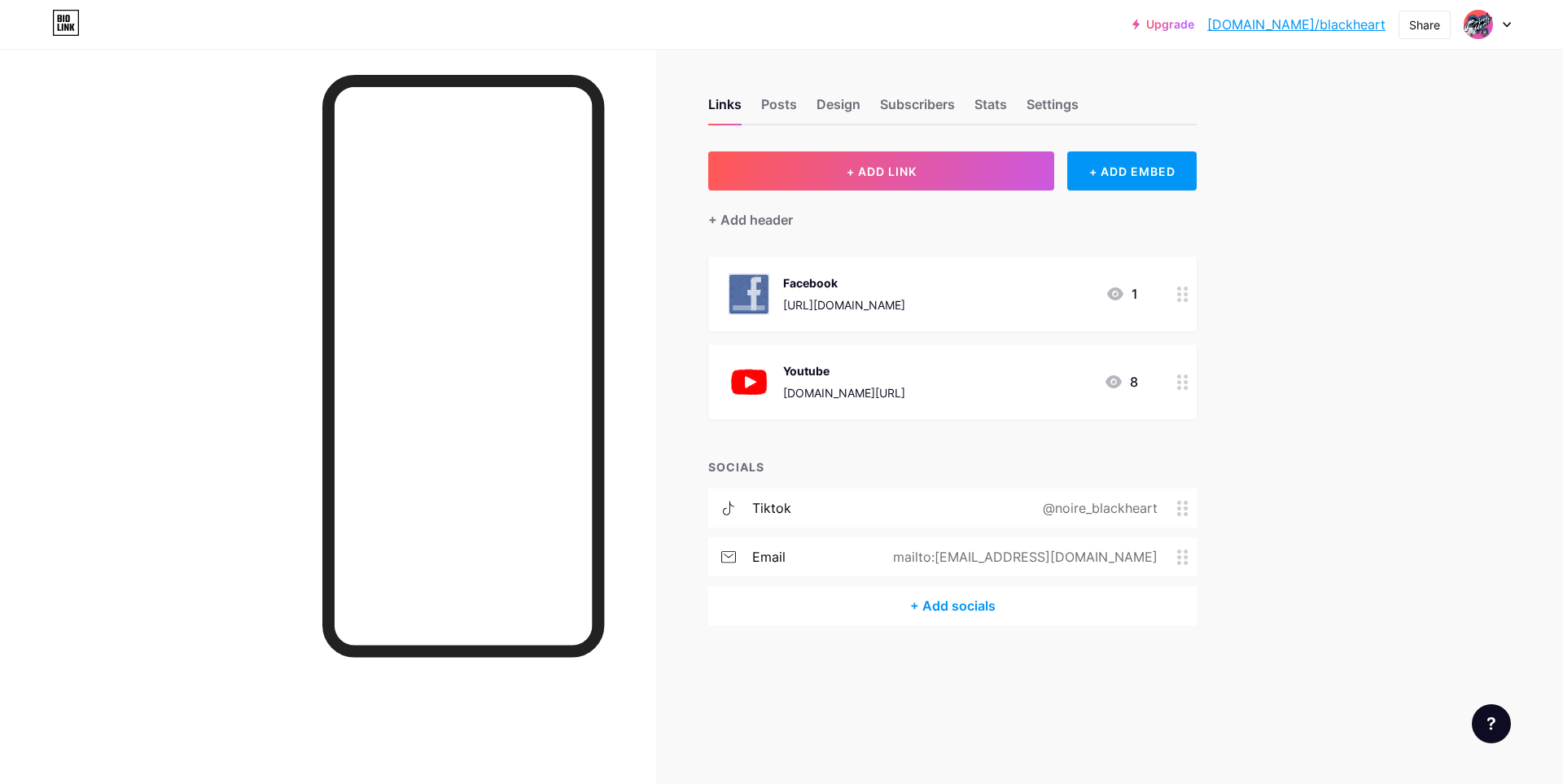
click at [1335, 28] on link "[DOMAIN_NAME]/blackheart" at bounding box center [1296, 24] width 178 height 20
